Goal: Transaction & Acquisition: Obtain resource

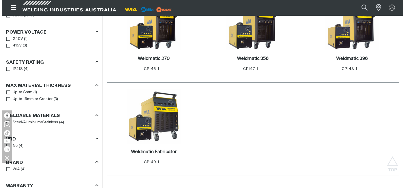
scroll to position [303, 0]
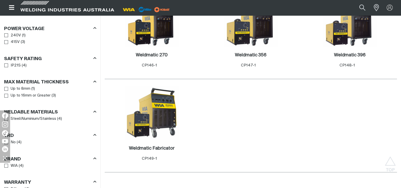
click at [9, 8] on icon "Open top menu" at bounding box center [11, 7] width 5 height 5
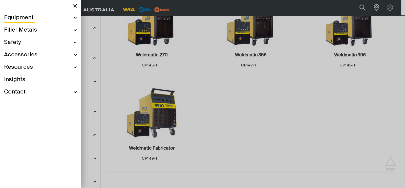
click at [25, 17] on span "Equipment" at bounding box center [18, 17] width 29 height 7
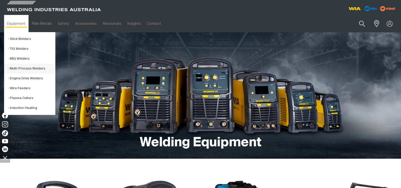
click at [24, 71] on link "Multi-Process Welders" at bounding box center [31, 69] width 47 height 10
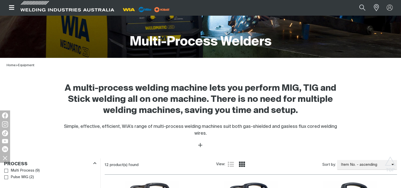
scroll to position [202, 0]
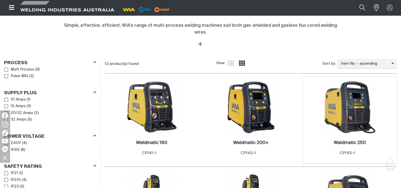
click at [349, 90] on img at bounding box center [349, 107] width 54 height 54
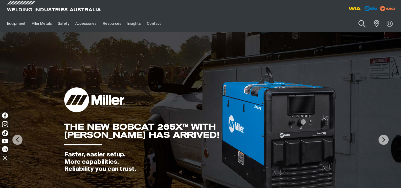
click at [361, 24] on button "Search products" at bounding box center [362, 24] width 20 height 14
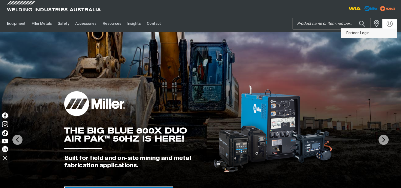
click at [363, 35] on link "Partner Login" at bounding box center [369, 33] width 56 height 9
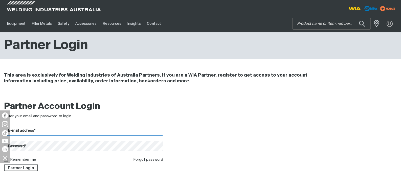
type input "[EMAIL_ADDRESS][DOMAIN_NAME]"
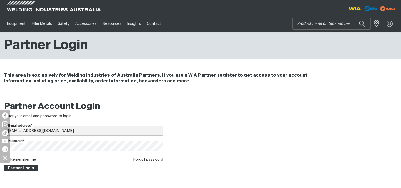
click at [31, 167] on span "Partner Login" at bounding box center [21, 168] width 33 height 7
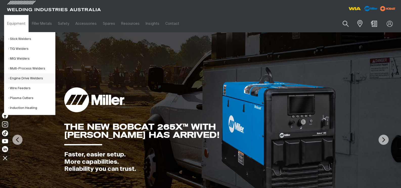
click at [17, 79] on link "Engine Drive Welders" at bounding box center [31, 79] width 47 height 10
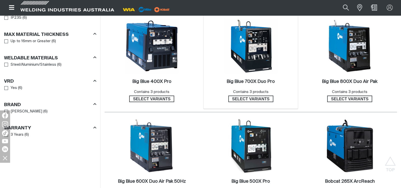
scroll to position [354, 0]
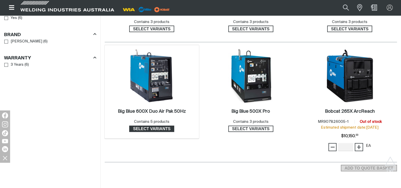
click at [152, 129] on span "Select variants" at bounding box center [152, 129] width 44 height 7
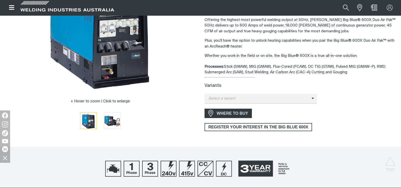
scroll to position [101, 0]
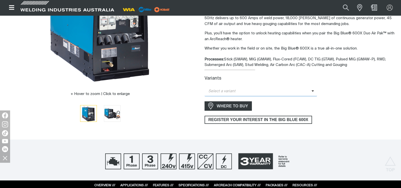
click at [311, 92] on icon at bounding box center [312, 91] width 3 height 4
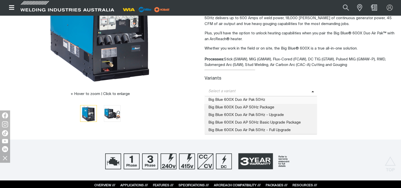
click at [228, 101] on span "Big Blue 600X Duo Air Pak 50Hz" at bounding box center [260, 100] width 112 height 8
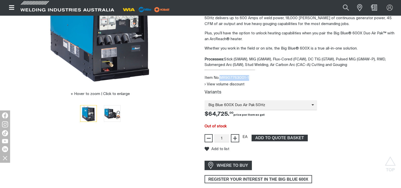
drag, startPoint x: 220, startPoint y: 77, endPoint x: 251, endPoint y: 77, distance: 30.6
click at [251, 77] on div "Item No. MR907763001-1" at bounding box center [300, 78] width 192 height 6
copy div "MR907763001-1"
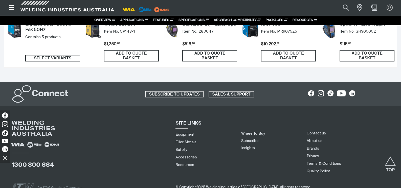
scroll to position [3165, 0]
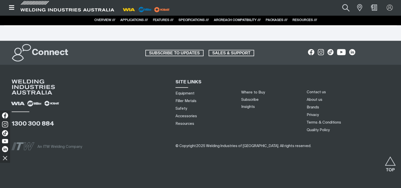
click at [346, 5] on button "Search products" at bounding box center [345, 8] width 20 height 14
click at [372, 6] on img "Shopping cart (0 product(s))" at bounding box center [373, 7] width 7 height 7
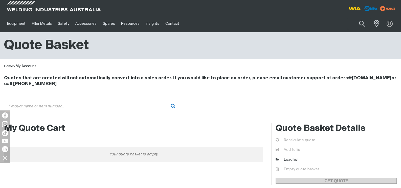
paste input "MR907763001-1"
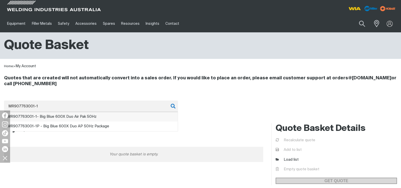
click at [91, 118] on span "MR907763001-1 - Big Blue 600X Duo Air Pak 50Hz" at bounding box center [51, 117] width 89 height 4
type input "MR907763001-1 - Big Blue 600X Duo Air Pak 50Hz"
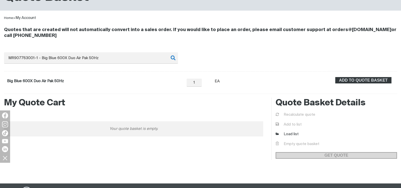
scroll to position [67, 0]
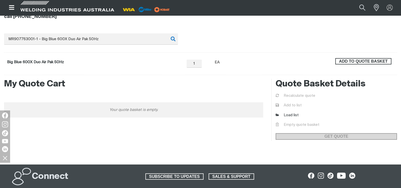
click at [345, 62] on span "ADD TO QUOTE BASKET" at bounding box center [363, 61] width 55 height 7
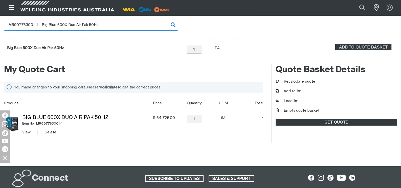
scroll to position [101, 0]
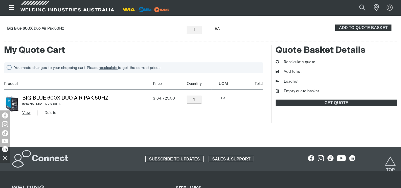
click at [26, 112] on link "View" at bounding box center [26, 113] width 8 height 4
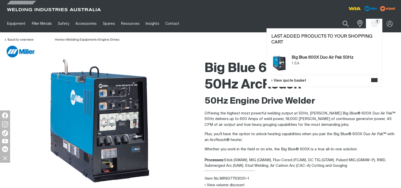
click at [376, 24] on span "1" at bounding box center [377, 21] width 5 height 5
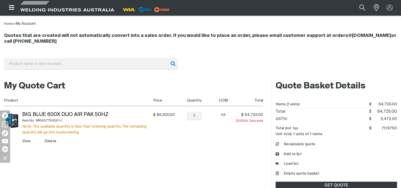
scroll to position [50, 0]
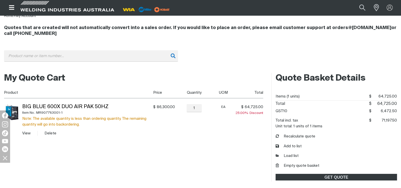
click at [63, 112] on div "Item No.: MR907763001-1" at bounding box center [86, 113] width 129 height 6
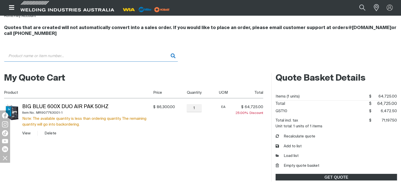
paste input "MR907763001-1"
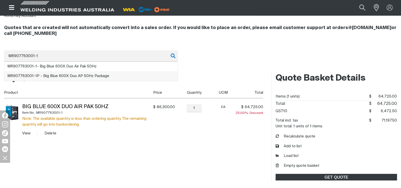
click at [67, 76] on span "MR907763001-1 P - Big Blue 600X Duo AP 50Hz Package" at bounding box center [58, 76] width 102 height 4
type input "MR907763001-1P - Big Blue 600X Duo AP 50Hz Package"
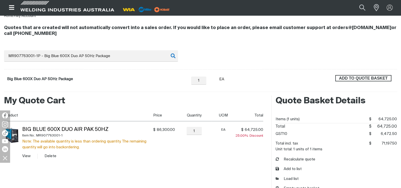
click at [361, 78] on span "ADD TO QUOTE BASKET" at bounding box center [363, 78] width 55 height 7
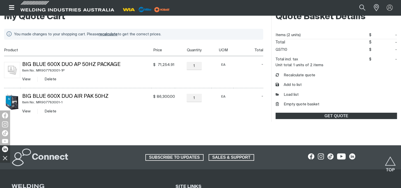
scroll to position [118, 0]
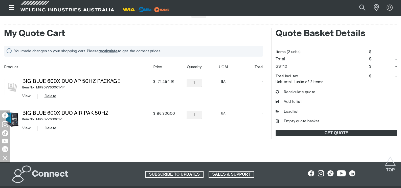
click at [49, 96] on button "Delete" at bounding box center [50, 96] width 12 height 6
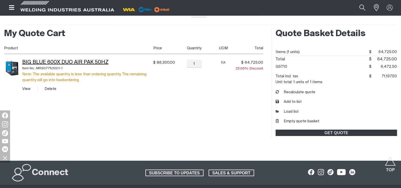
click at [33, 63] on link "Big Blue 600X Duo Air Pak 50Hz" at bounding box center [65, 62] width 86 height 5
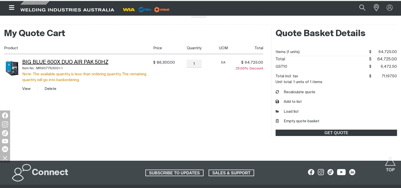
click at [42, 62] on link "Big Blue 600X Duo Air Pak 50Hz" at bounding box center [65, 62] width 86 height 5
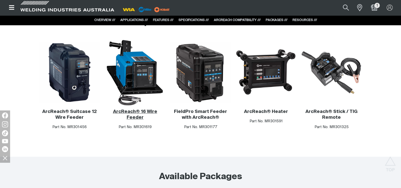
scroll to position [2628, 0]
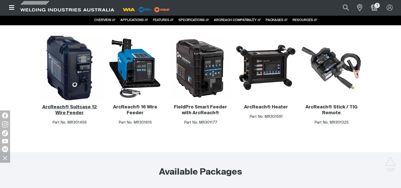
click at [71, 75] on img at bounding box center [69, 68] width 66 height 66
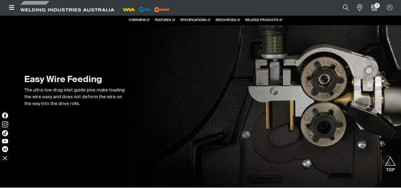
scroll to position [1213, 0]
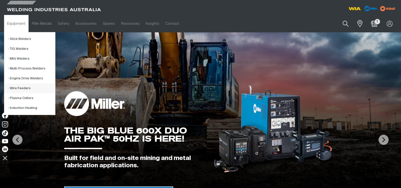
click at [24, 88] on link "Wire Feeders" at bounding box center [31, 88] width 47 height 10
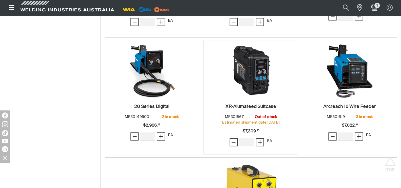
scroll to position [370, 0]
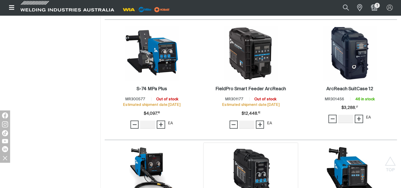
scroll to position [337, 0]
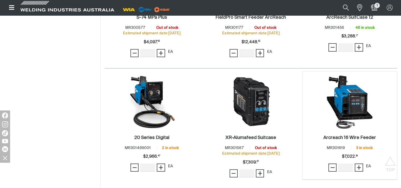
click at [354, 95] on img at bounding box center [349, 102] width 54 height 54
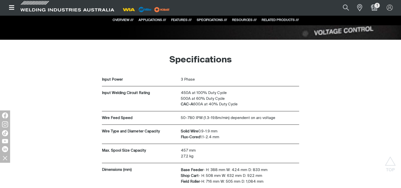
scroll to position [1213, 0]
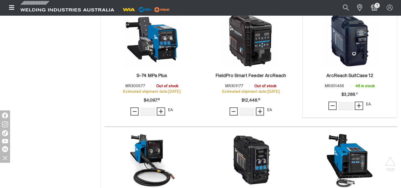
scroll to position [337, 0]
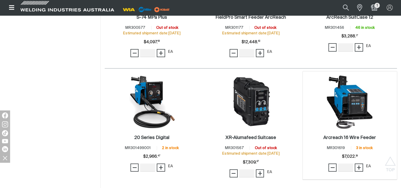
click at [309, 118] on div "6 Arcreach 16 Wire Feeder . Item No. MR301619 3 in stock Price $7022.39 $7,022.…" at bounding box center [350, 125] width 94 height 108
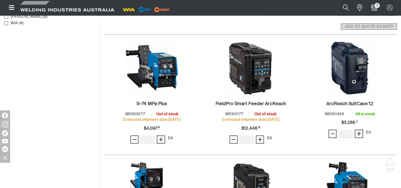
scroll to position [185, 0]
